Goal: Transaction & Acquisition: Book appointment/travel/reservation

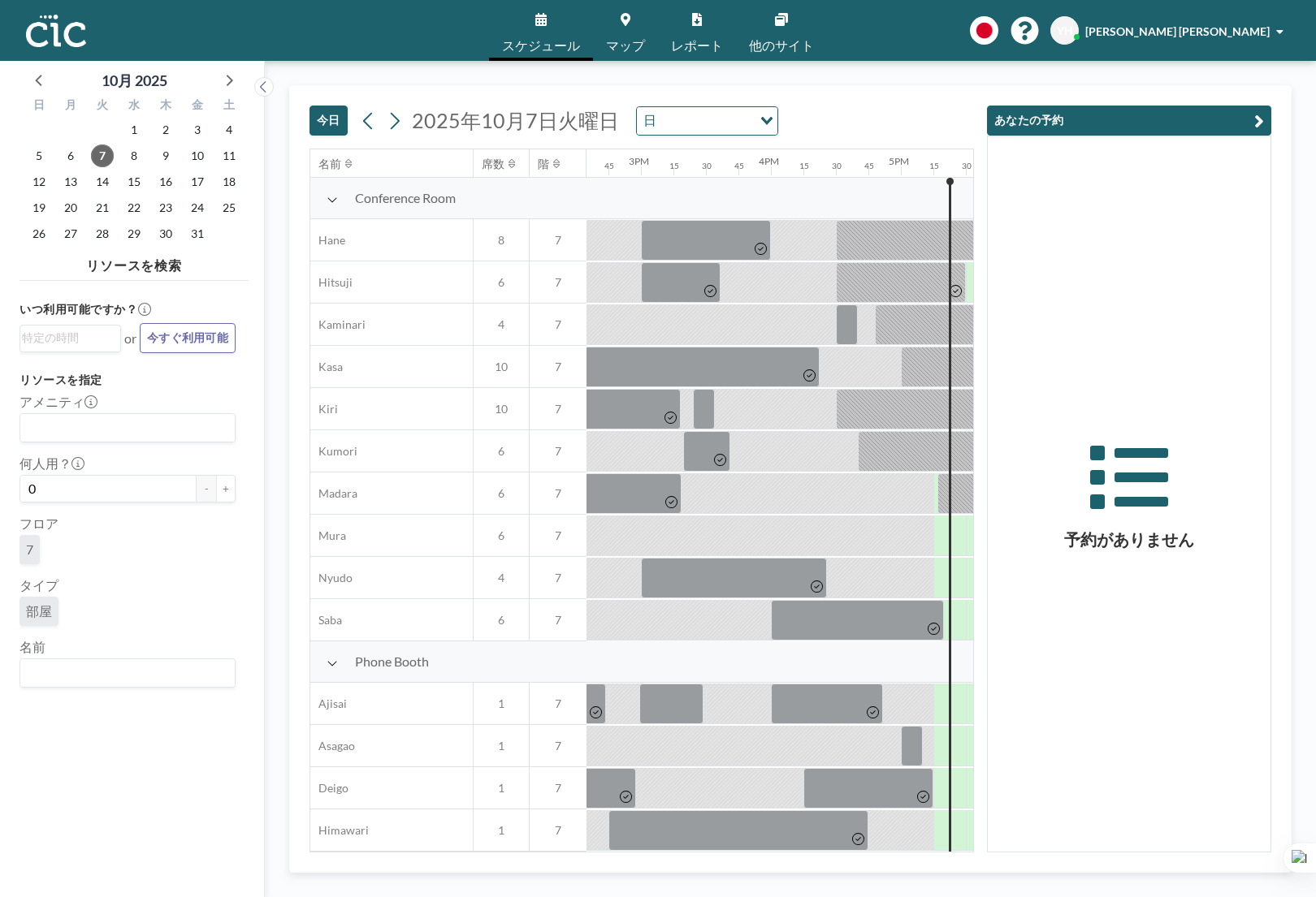
scroll to position [0, 2211]
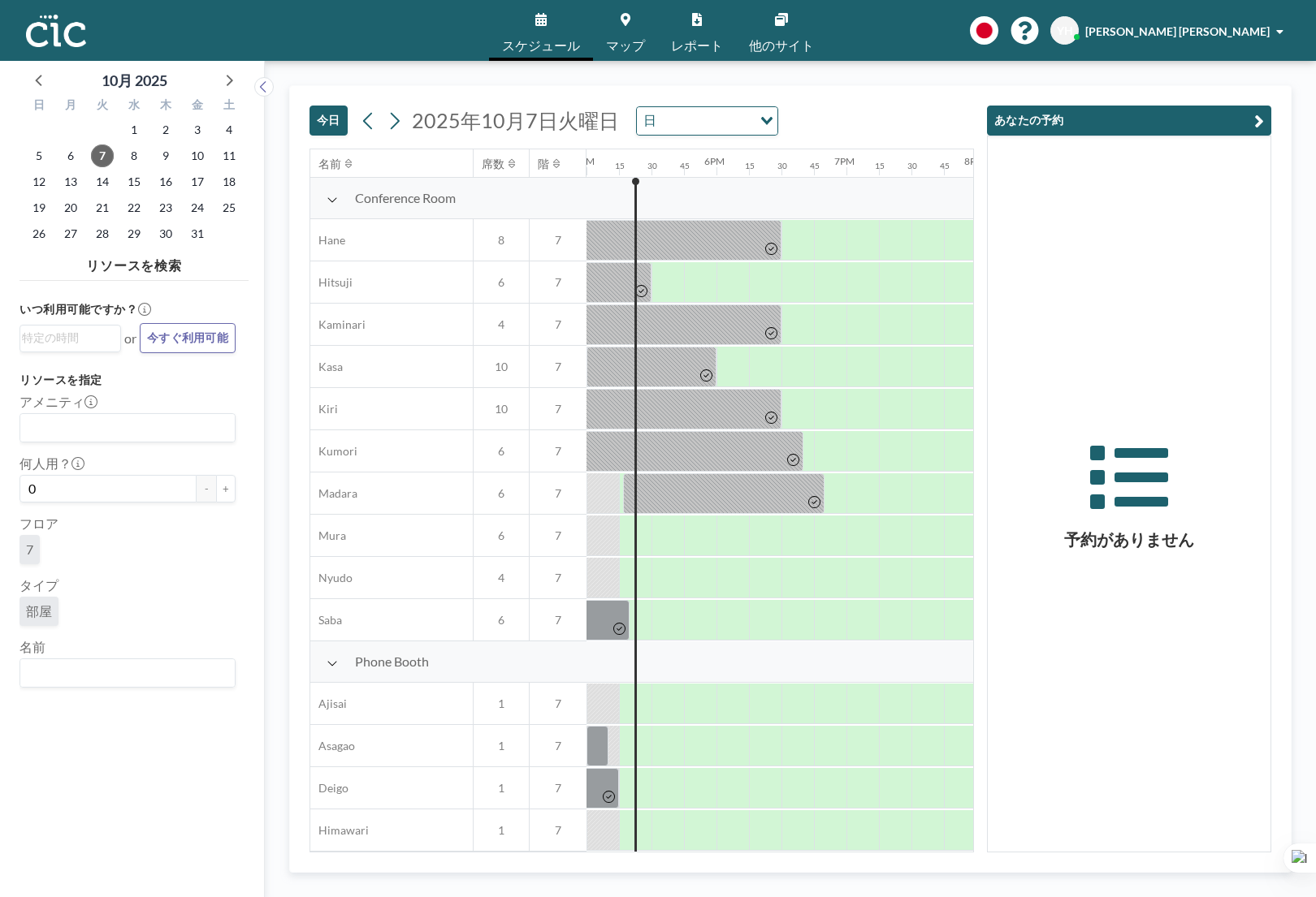
click at [625, 23] on icon at bounding box center [626, 19] width 10 height 13
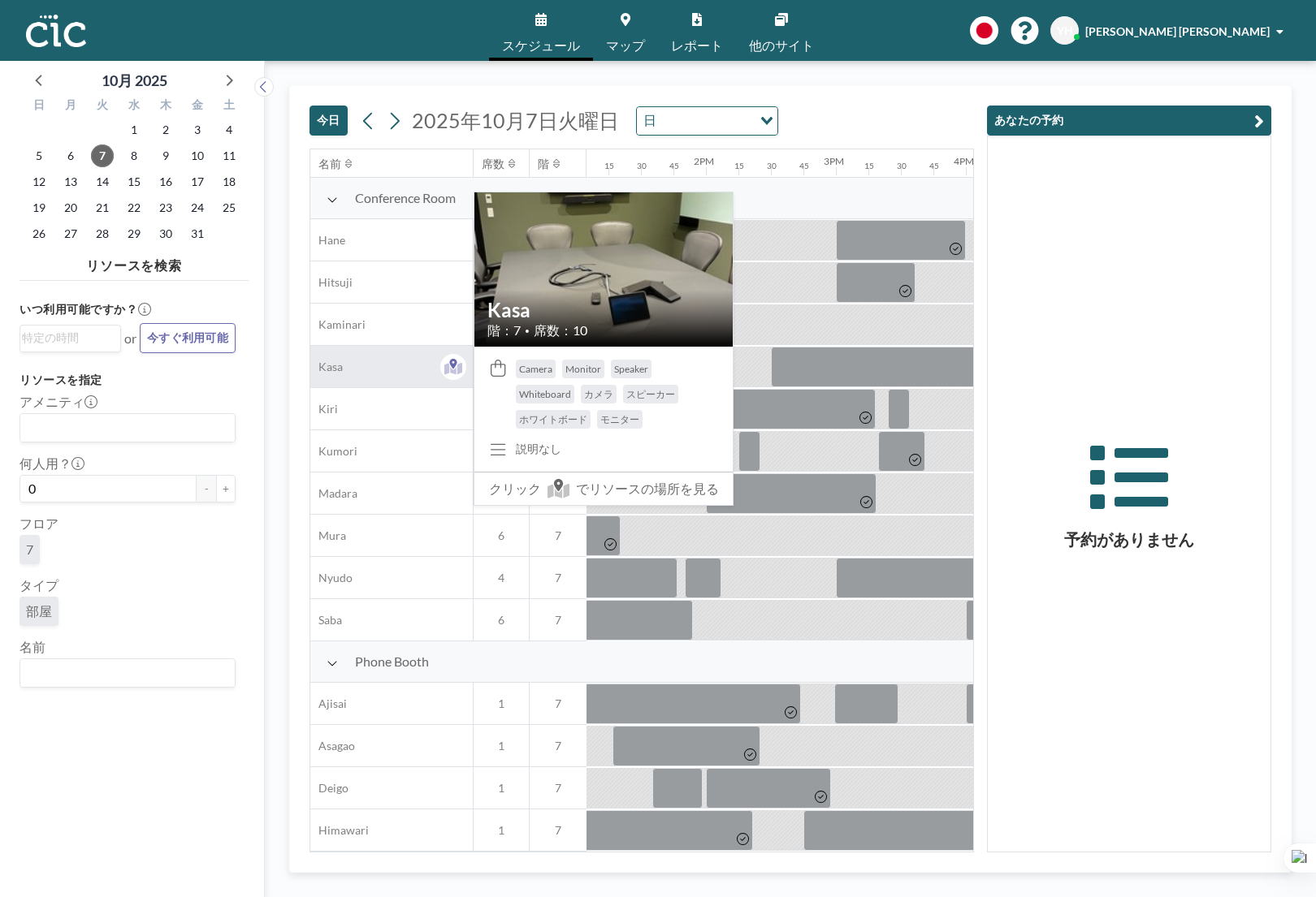
scroll to position [0, 2211]
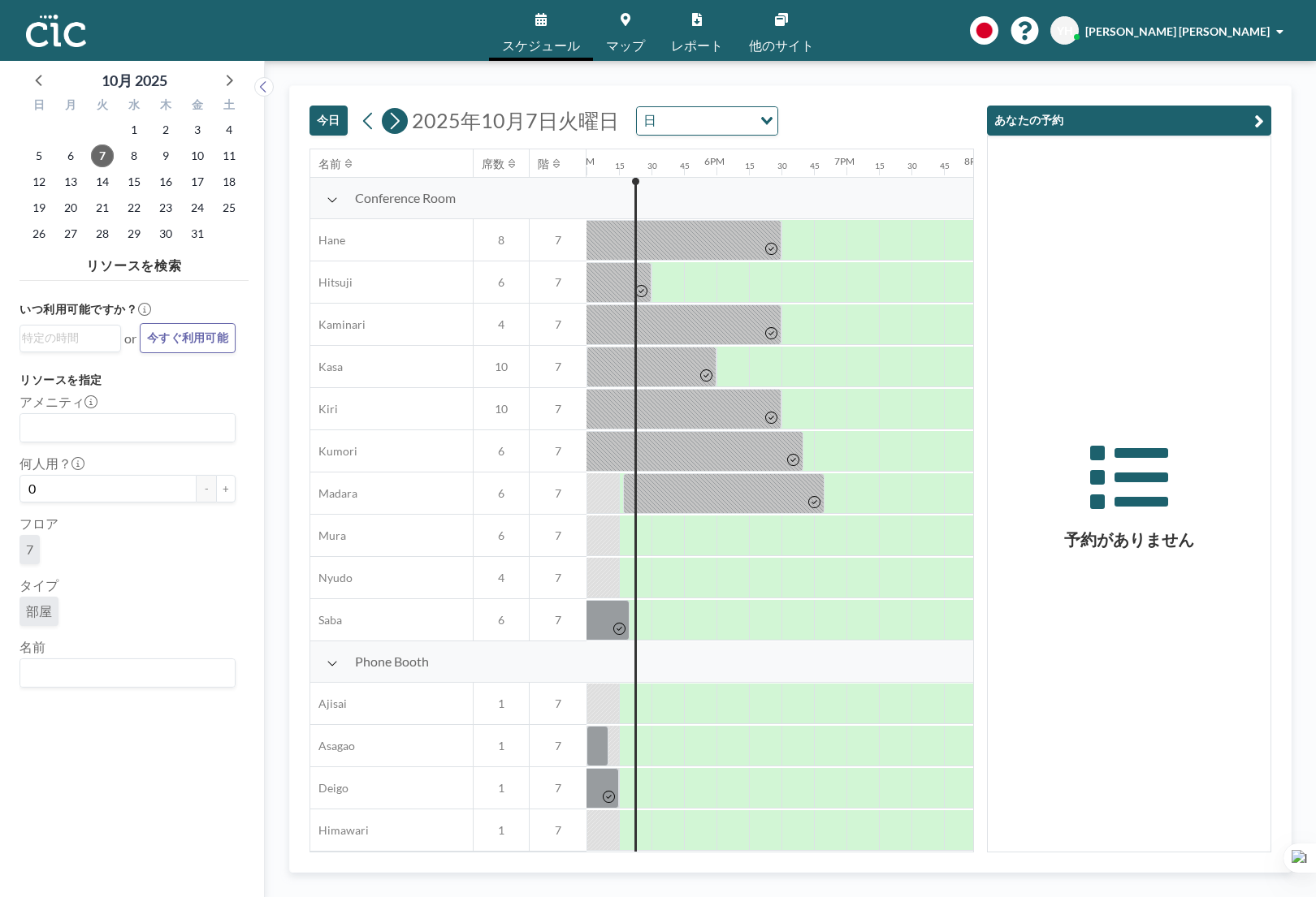
click at [397, 123] on icon at bounding box center [395, 120] width 9 height 17
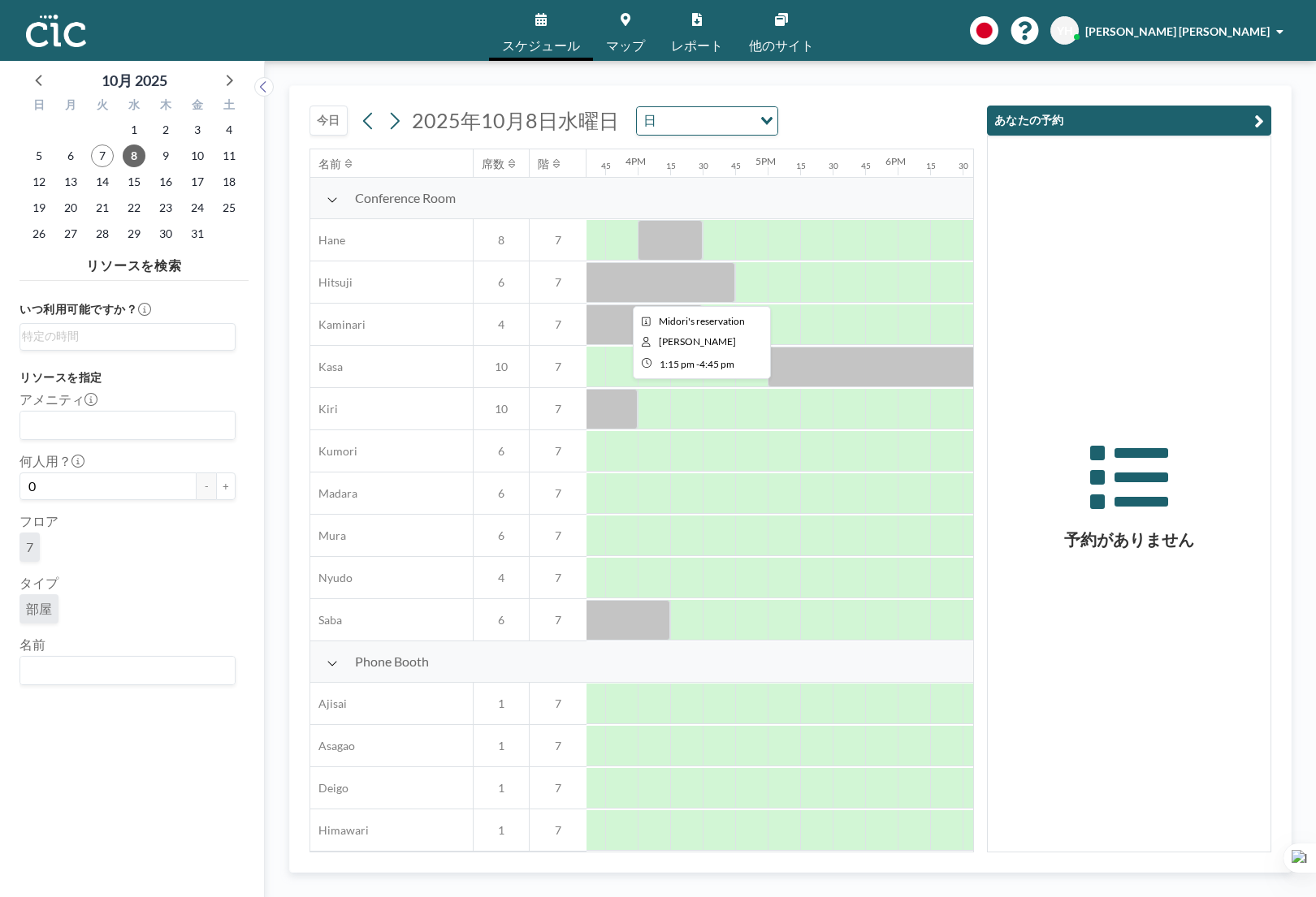
scroll to position [0, 2055]
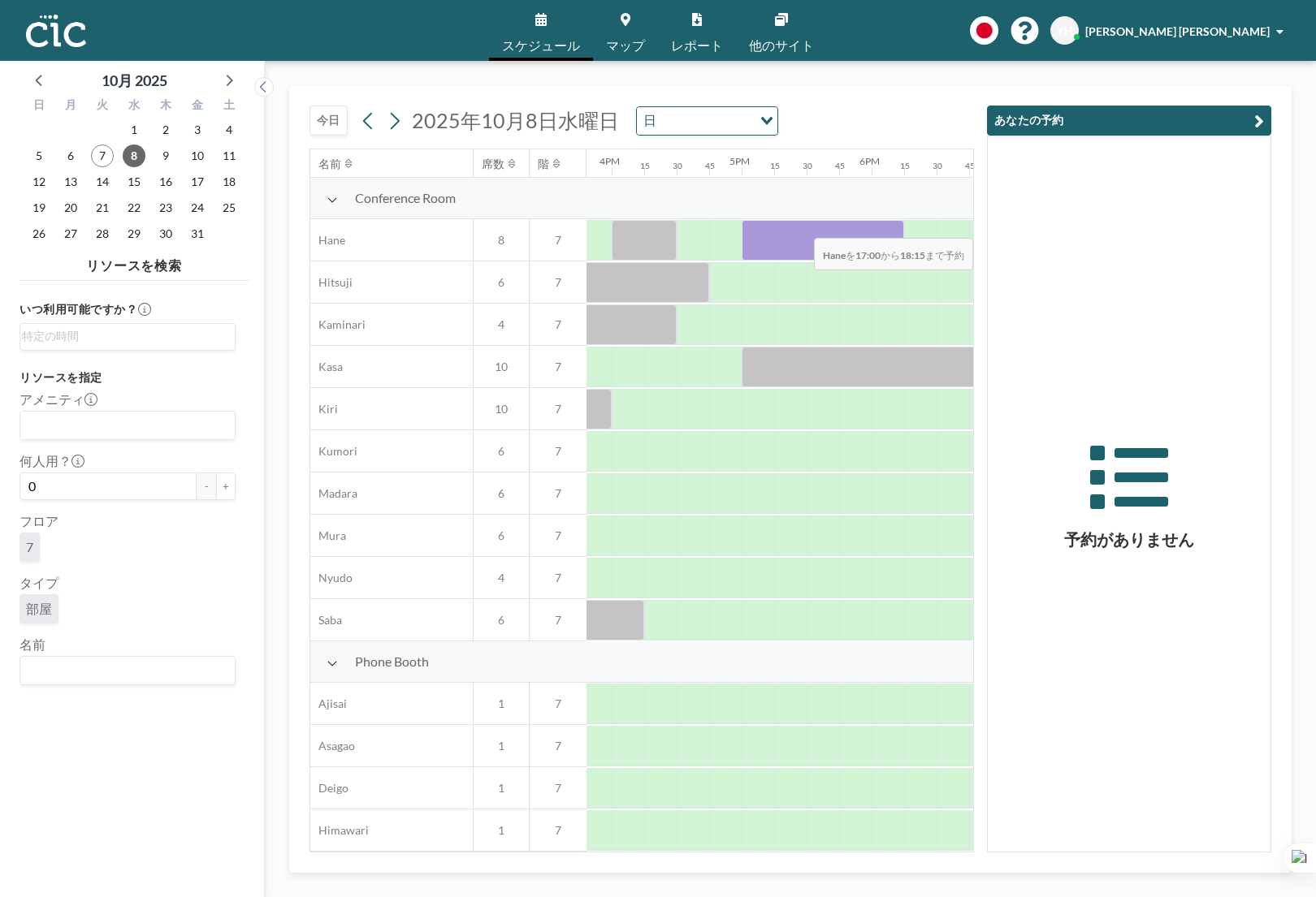
drag, startPoint x: 748, startPoint y: 254, endPoint x: 900, endPoint y: 227, distance: 154.4
click at [900, 227] on div at bounding box center [823, 240] width 163 height 41
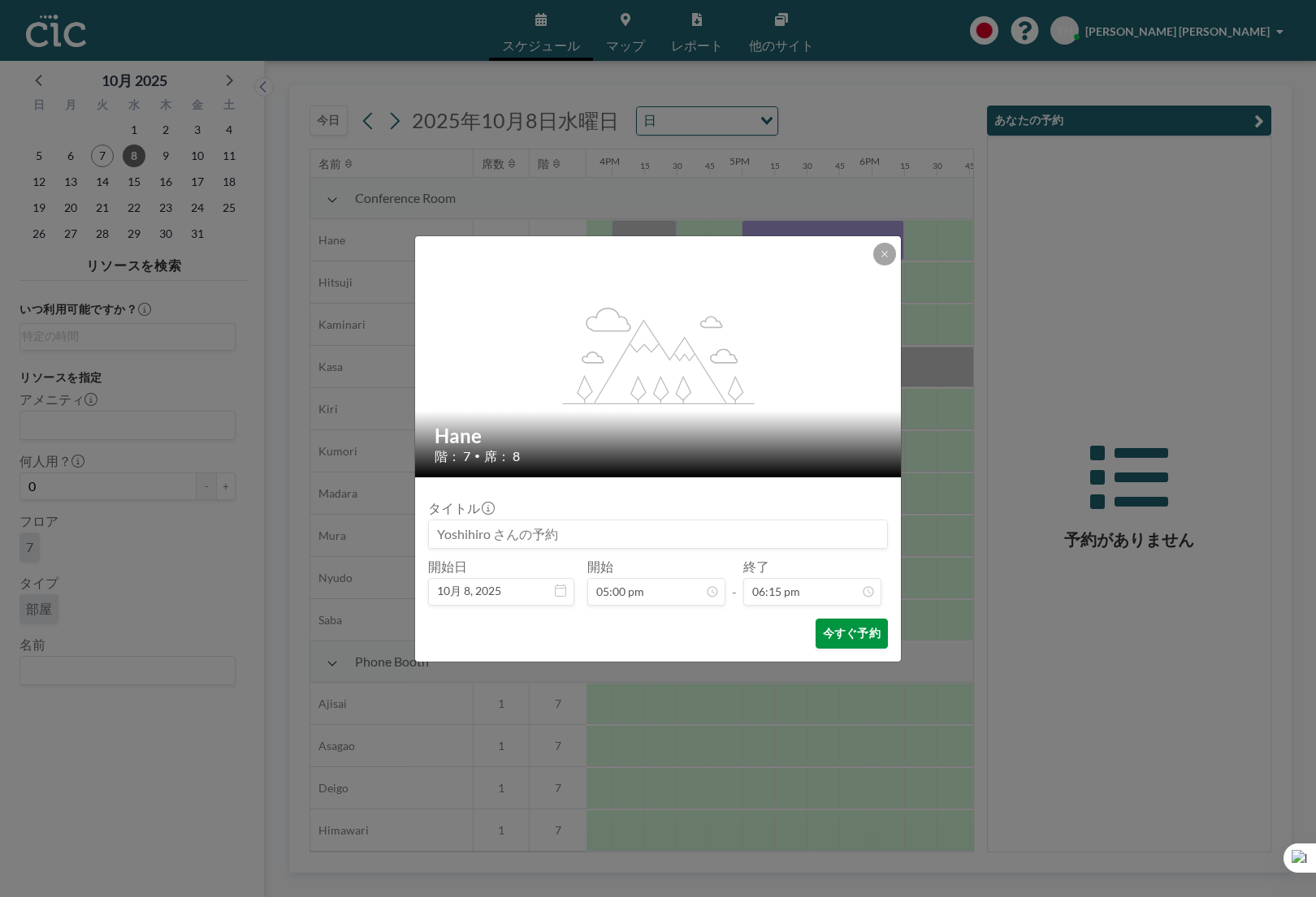
scroll to position [2110, 0]
click at [861, 638] on button "今すぐ予約" at bounding box center [852, 633] width 72 height 30
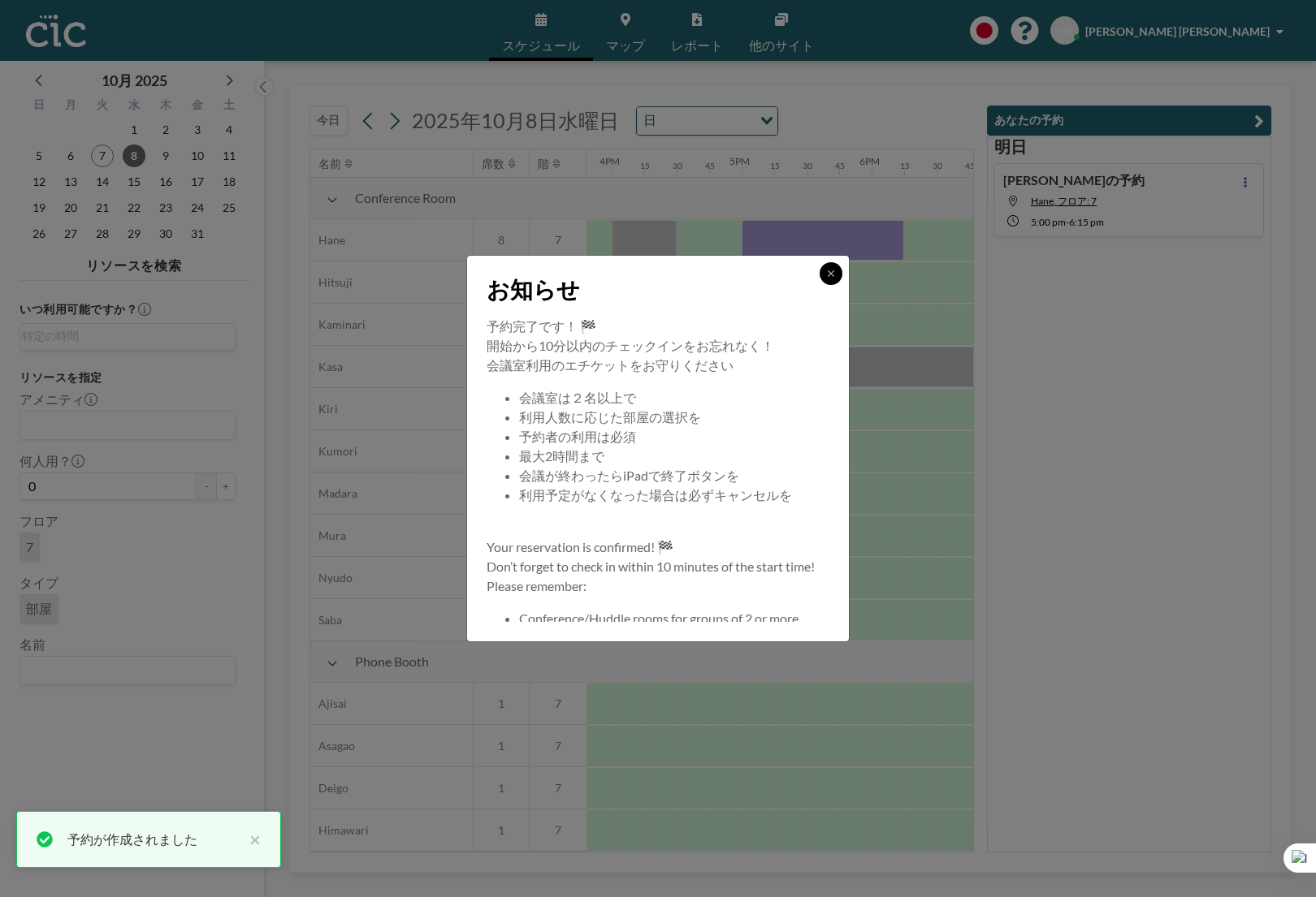
click at [831, 278] on icon at bounding box center [831, 274] width 10 height 10
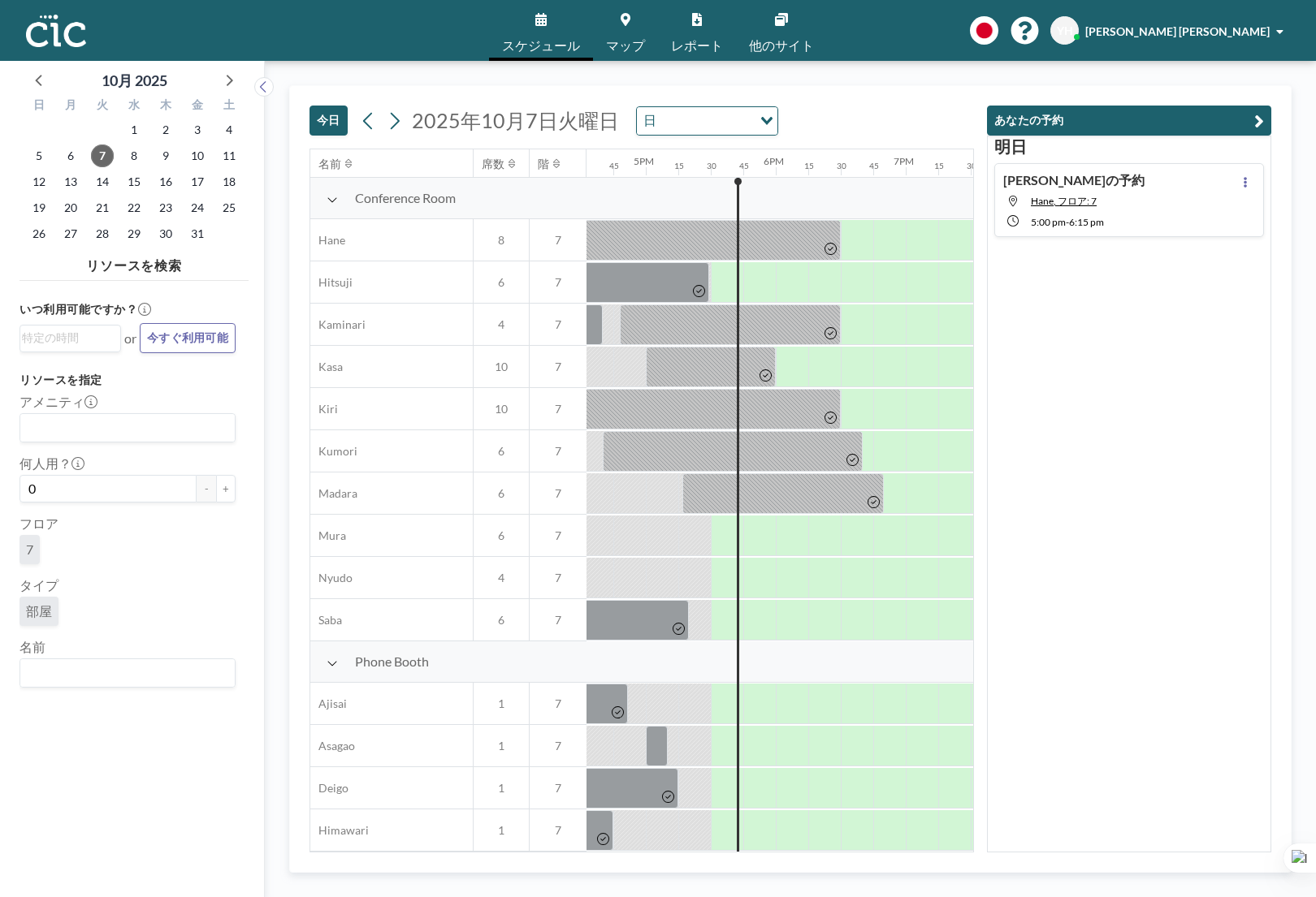
scroll to position [0, 2243]
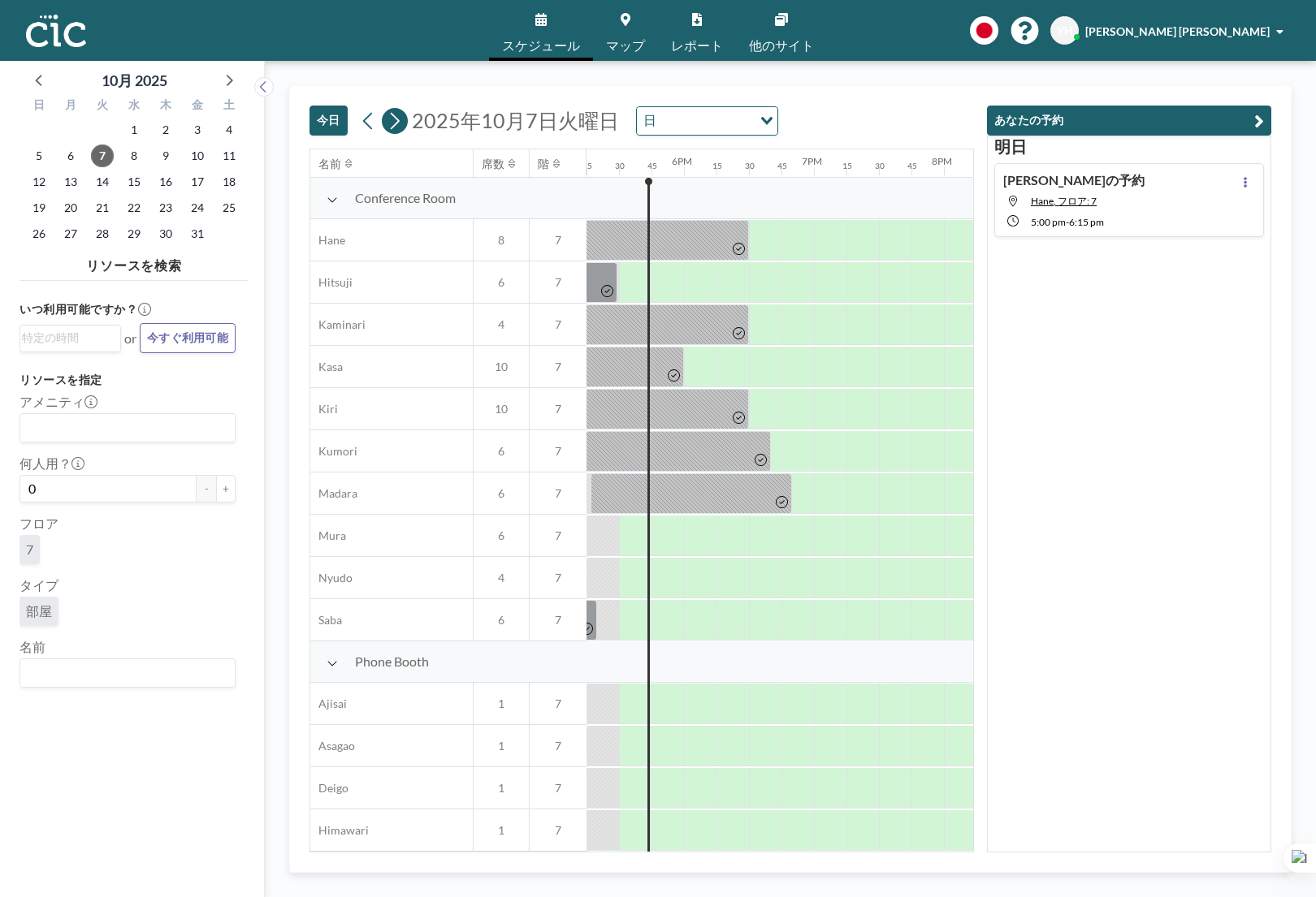
click at [401, 123] on icon at bounding box center [395, 121] width 16 height 25
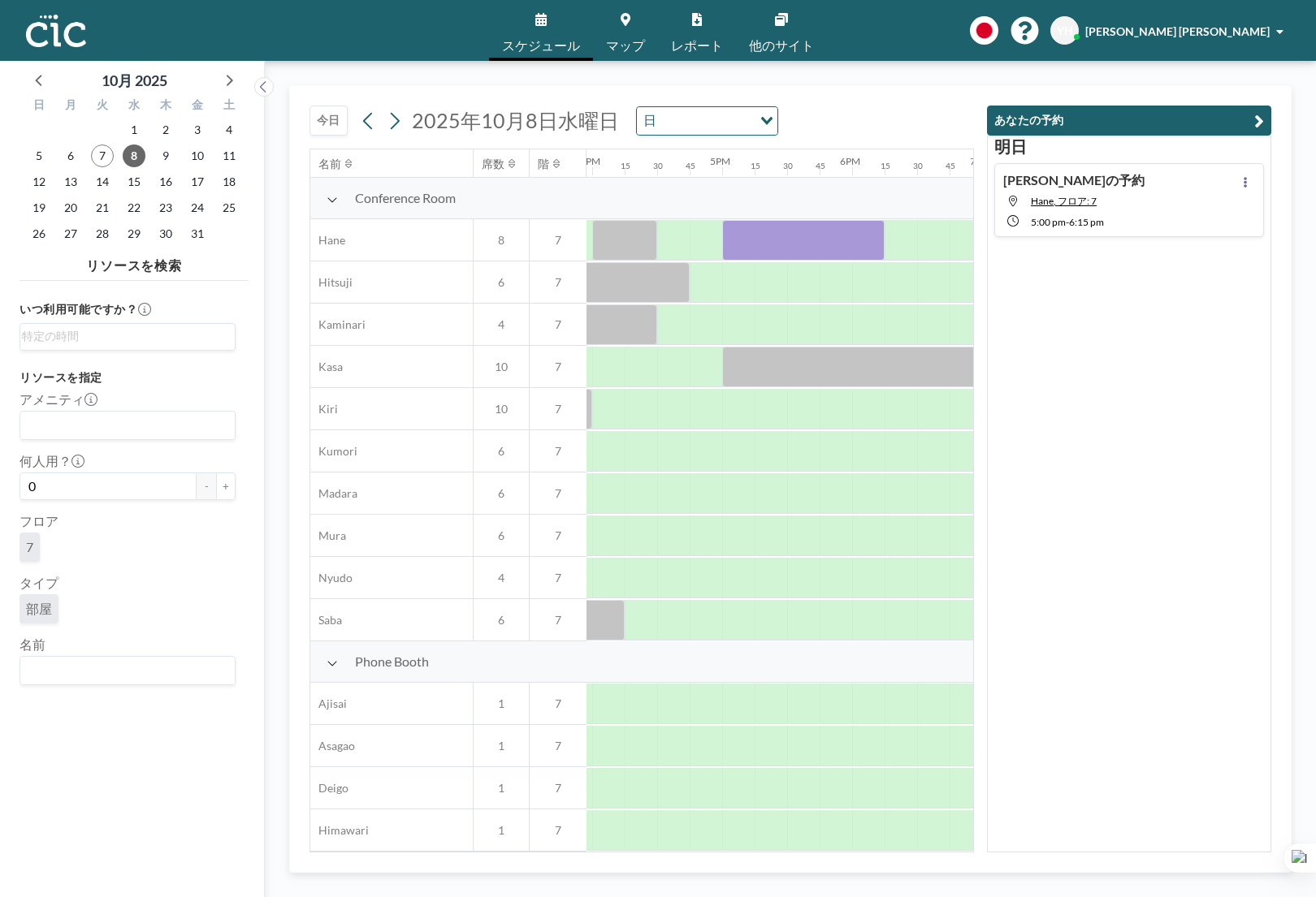
scroll to position [0, 2094]
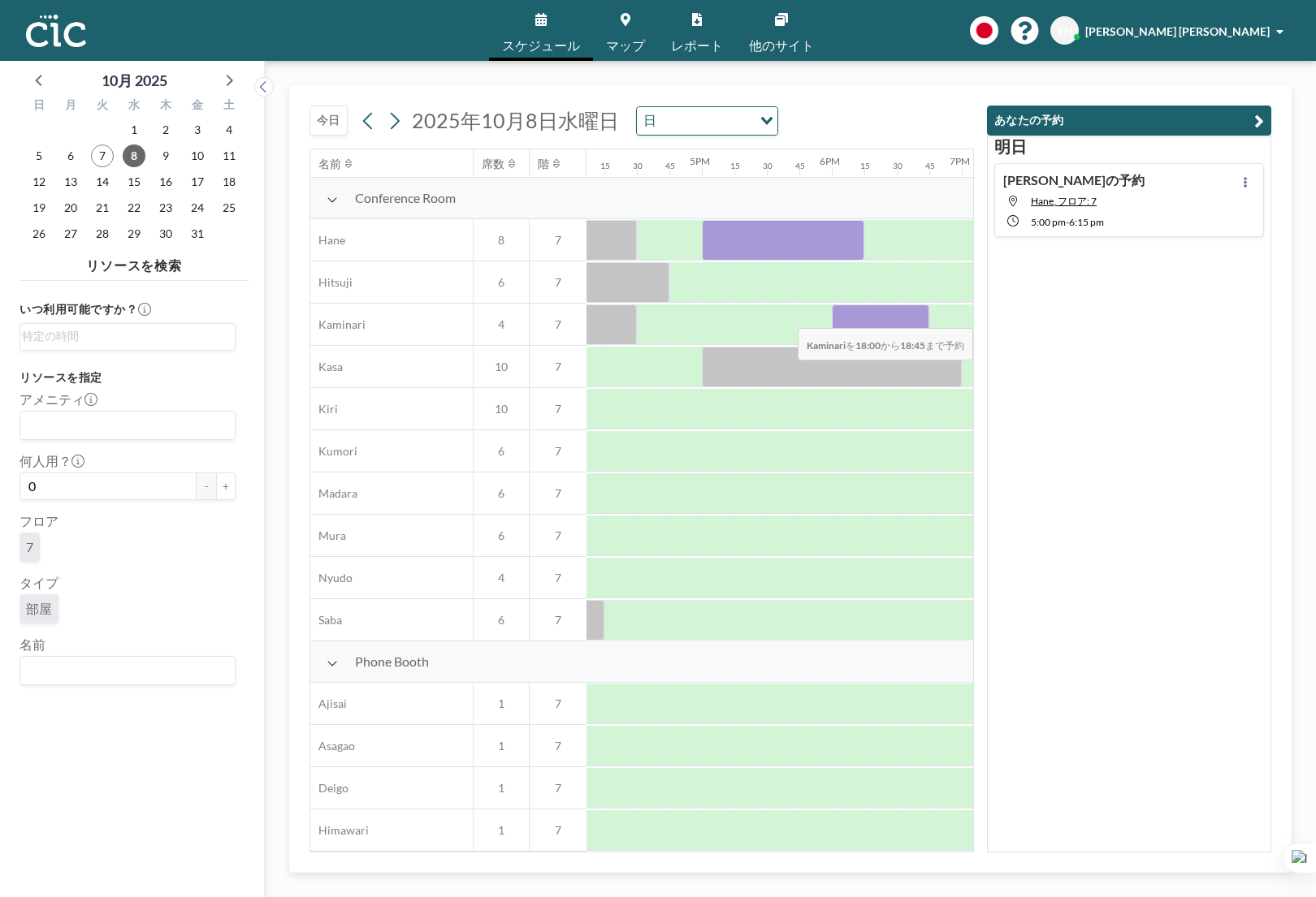
drag, startPoint x: 856, startPoint y: 318, endPoint x: 910, endPoint y: 317, distance: 54.0
click at [910, 317] on div at bounding box center [881, 324] width 97 height 41
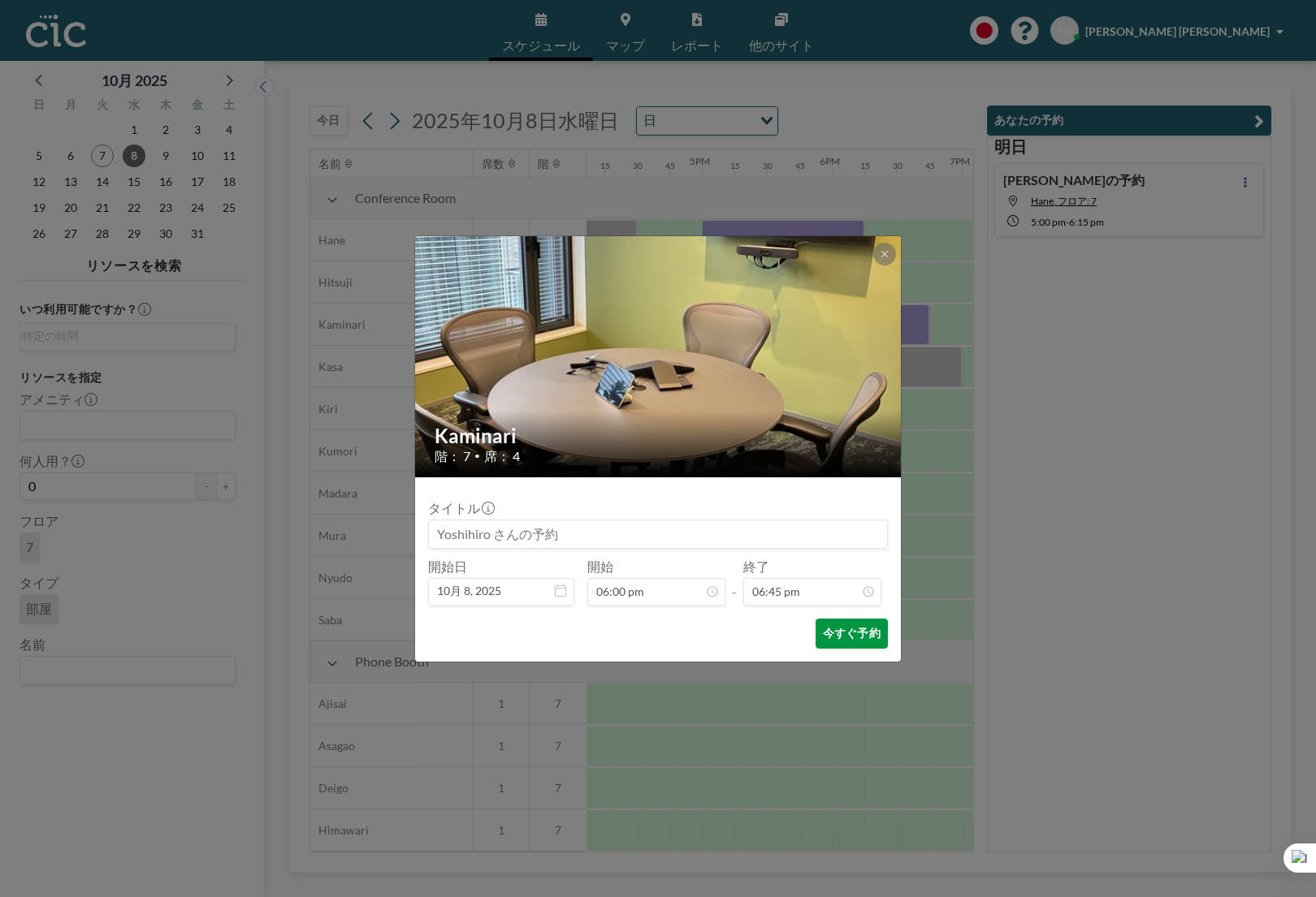
click at [855, 638] on button "今すぐ予約" at bounding box center [852, 633] width 72 height 30
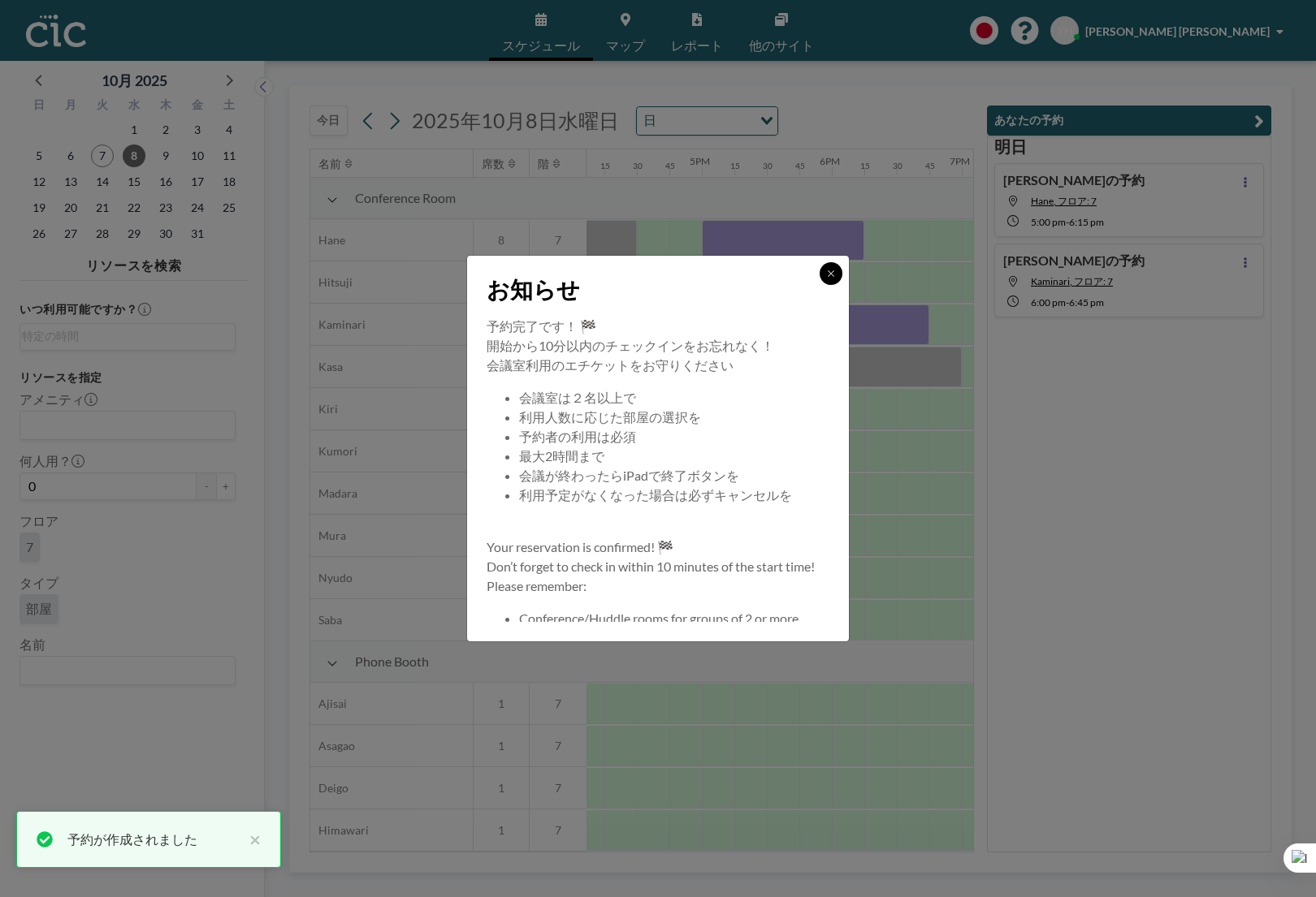
click at [827, 281] on button at bounding box center [831, 274] width 23 height 23
